Goal: Find specific page/section: Find specific page/section

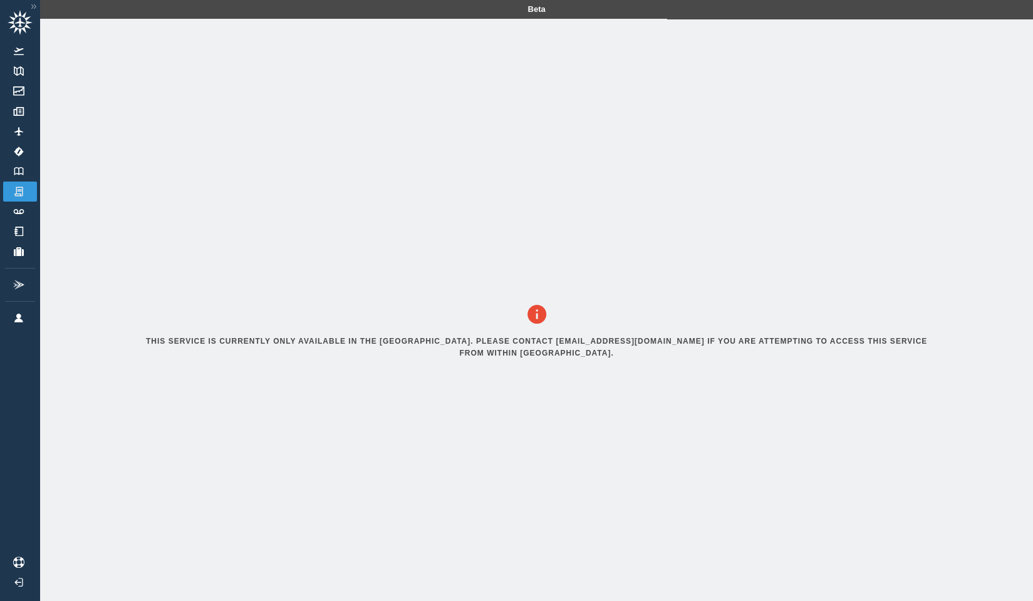
click at [204, 110] on div "This service is currently only available in the [GEOGRAPHIC_DATA]. Please conta…" at bounding box center [537, 334] width 824 height 631
click at [20, 54] on link "Flights" at bounding box center [20, 51] width 34 height 20
